Goal: Transaction & Acquisition: Subscribe to service/newsletter

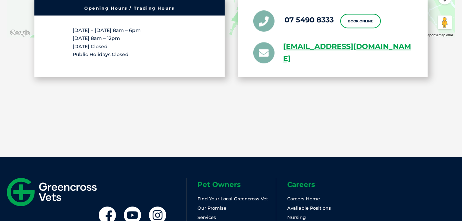
scroll to position [1490, 0]
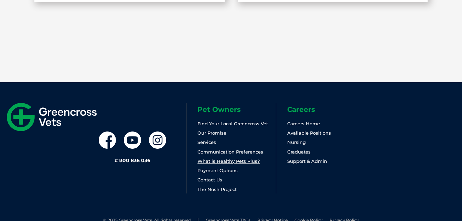
click at [249, 158] on link "What is Healthy Pets Plus?" at bounding box center [228, 161] width 62 height 6
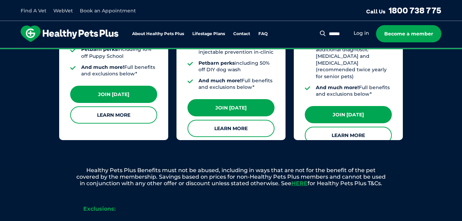
scroll to position [714, 0]
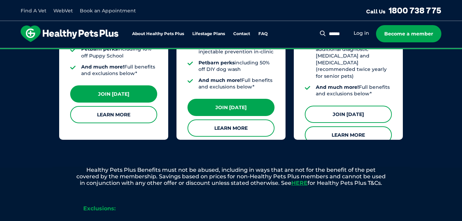
click at [332, 106] on link "Join [DATE]" at bounding box center [348, 114] width 87 height 17
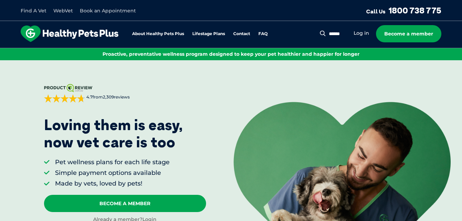
click at [120, 9] on link "Book an Appointment" at bounding box center [108, 11] width 56 height 6
